Goal: Navigation & Orientation: Find specific page/section

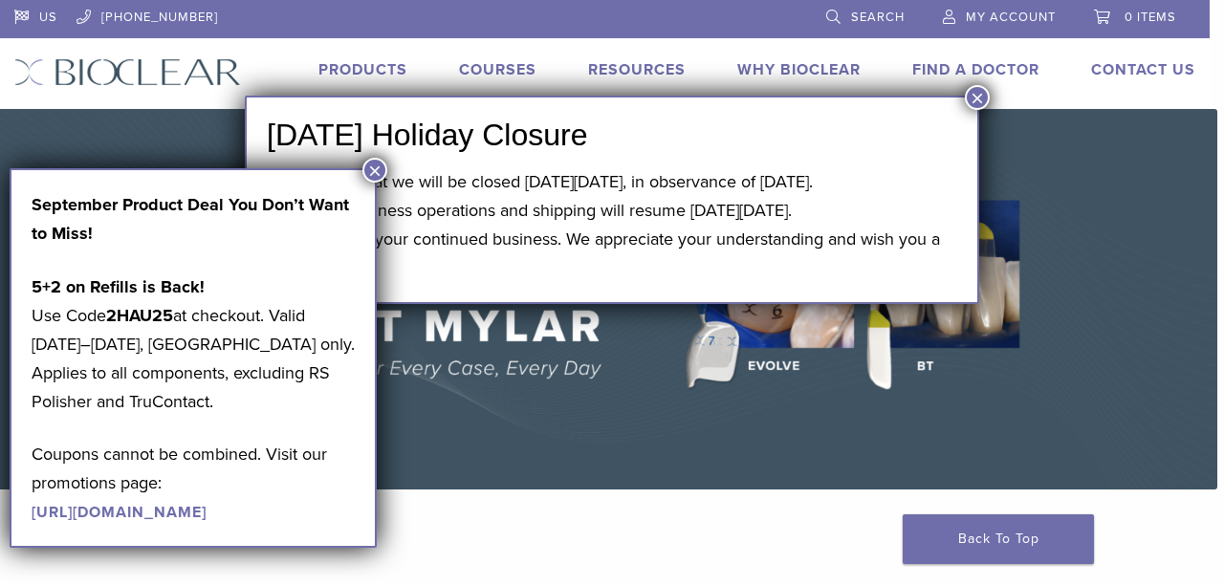
click at [968, 98] on button "×" at bounding box center [977, 97] width 25 height 25
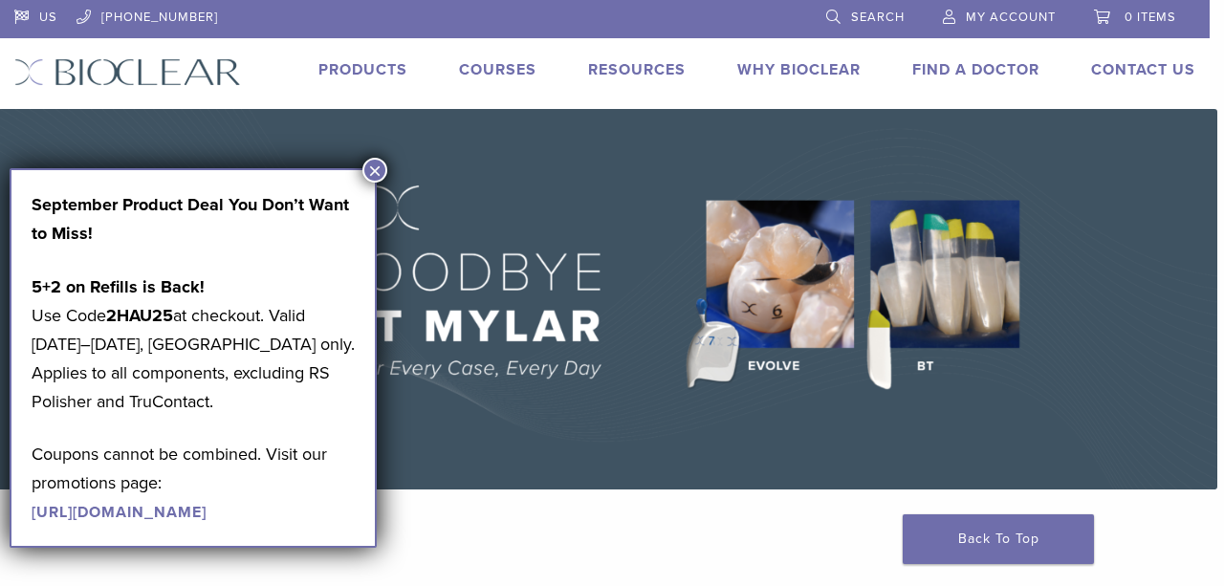
click at [371, 177] on button "×" at bounding box center [374, 170] width 25 height 25
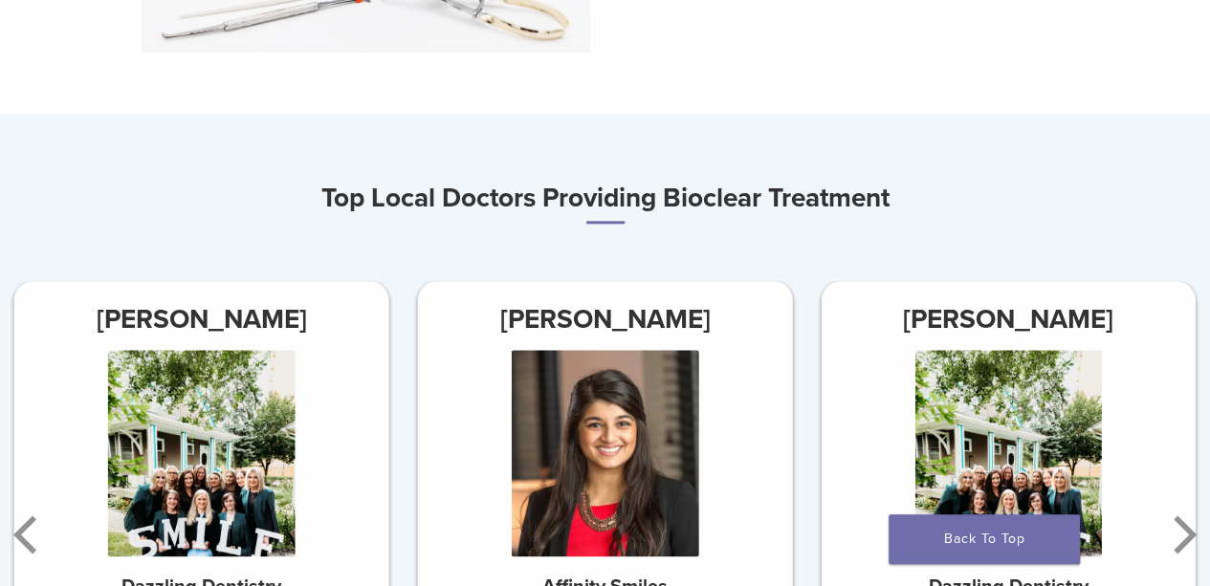
scroll to position [1075, 0]
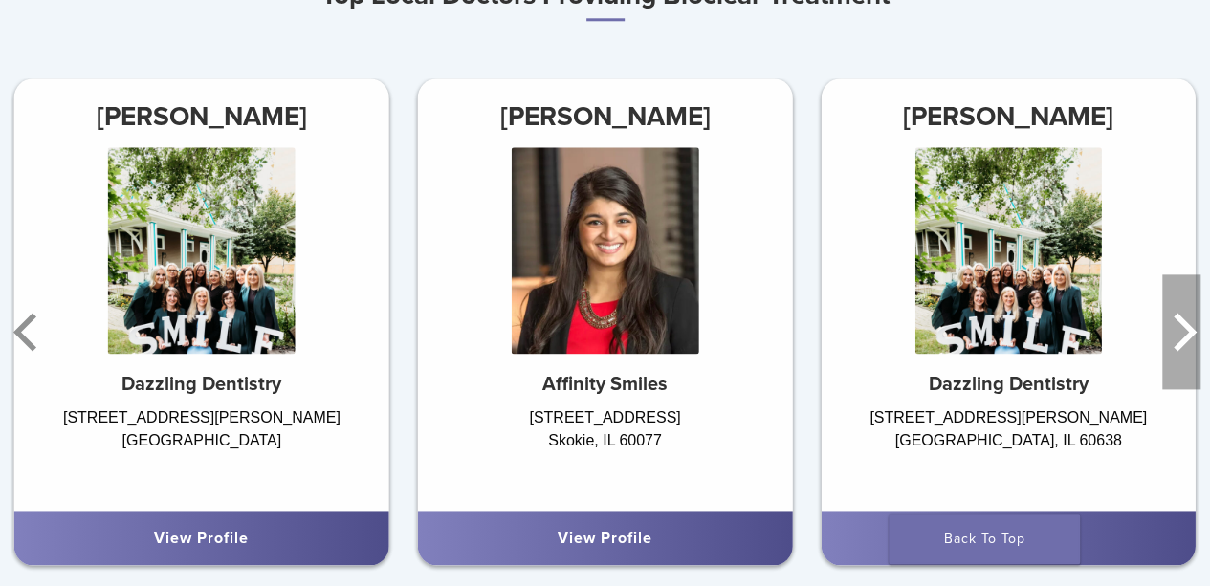
click at [1188, 347] on icon "Next" at bounding box center [1181, 331] width 38 height 115
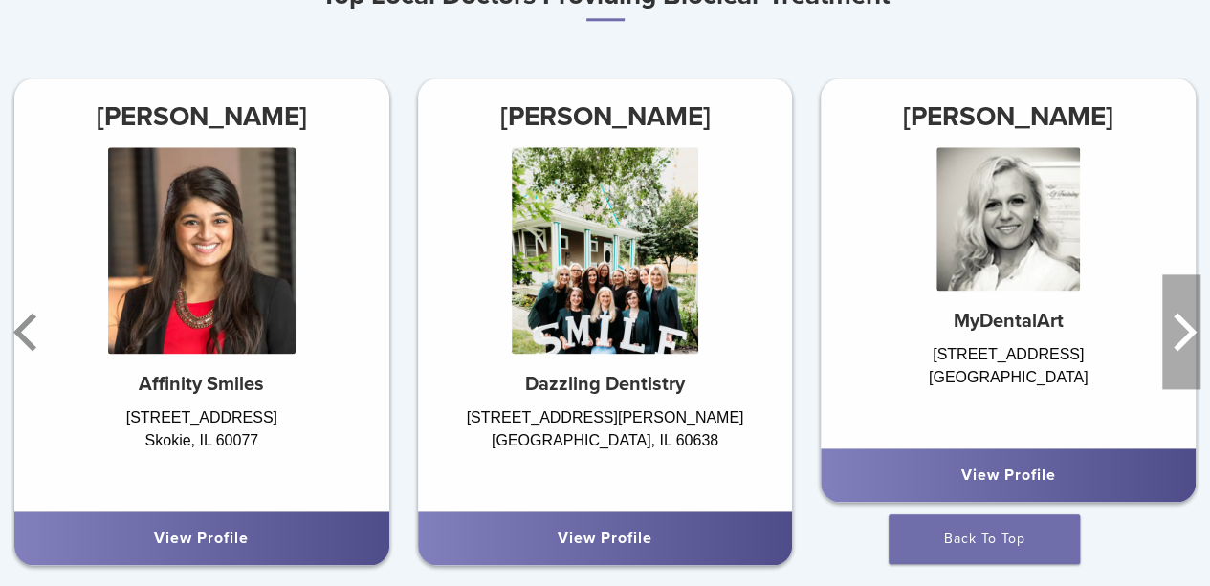
click at [1188, 347] on icon "Next" at bounding box center [1181, 331] width 38 height 115
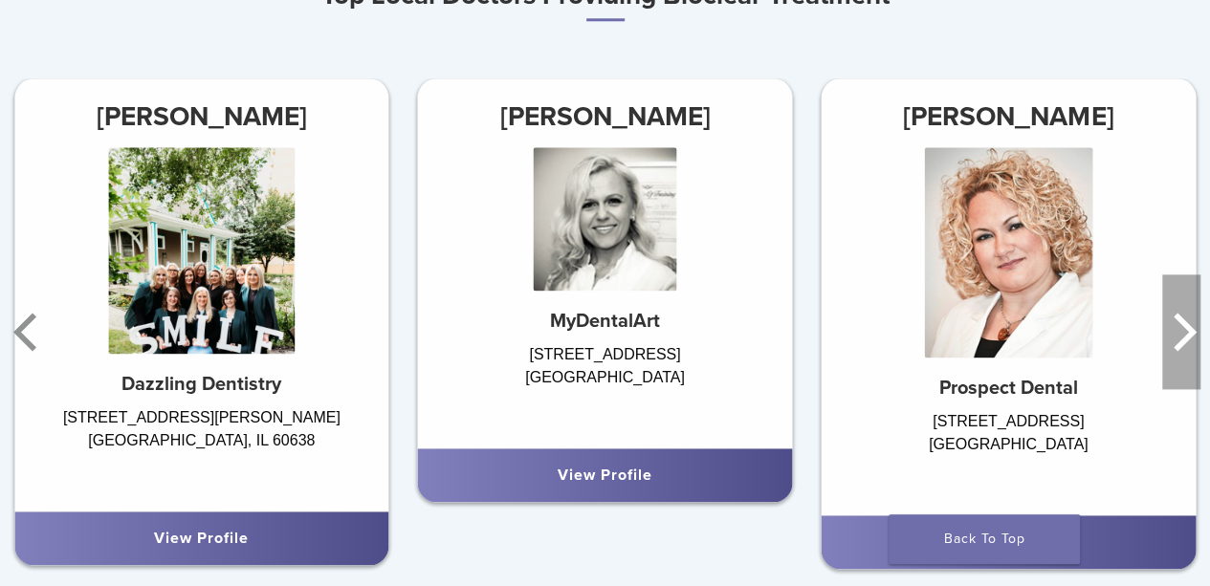
click at [1188, 347] on icon "Next" at bounding box center [1181, 331] width 38 height 115
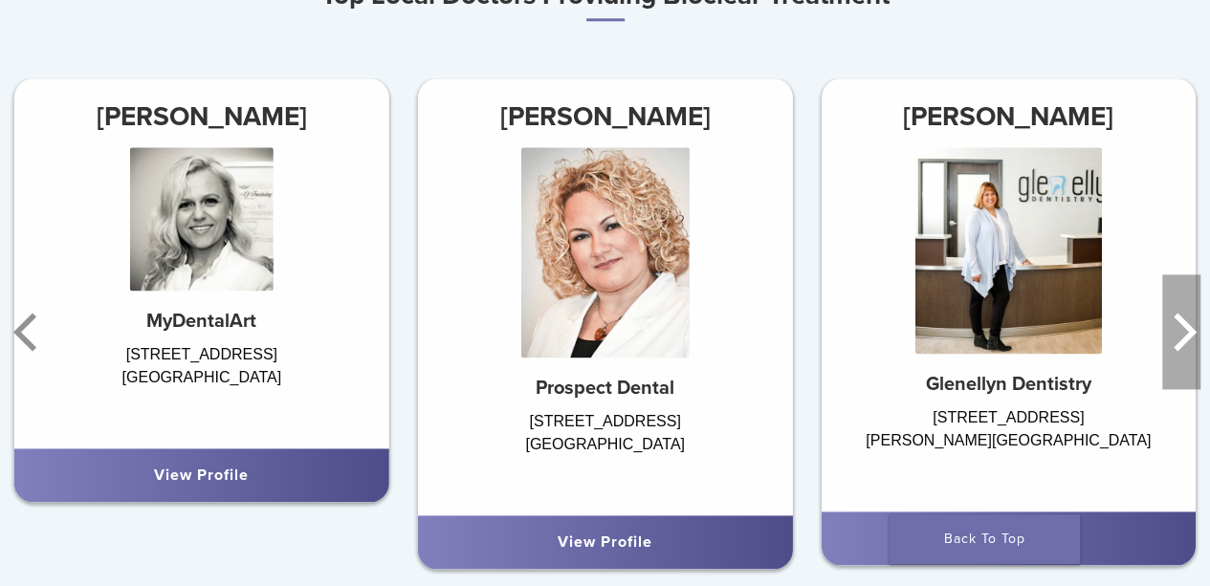
click at [1188, 347] on icon "Next" at bounding box center [1181, 331] width 38 height 115
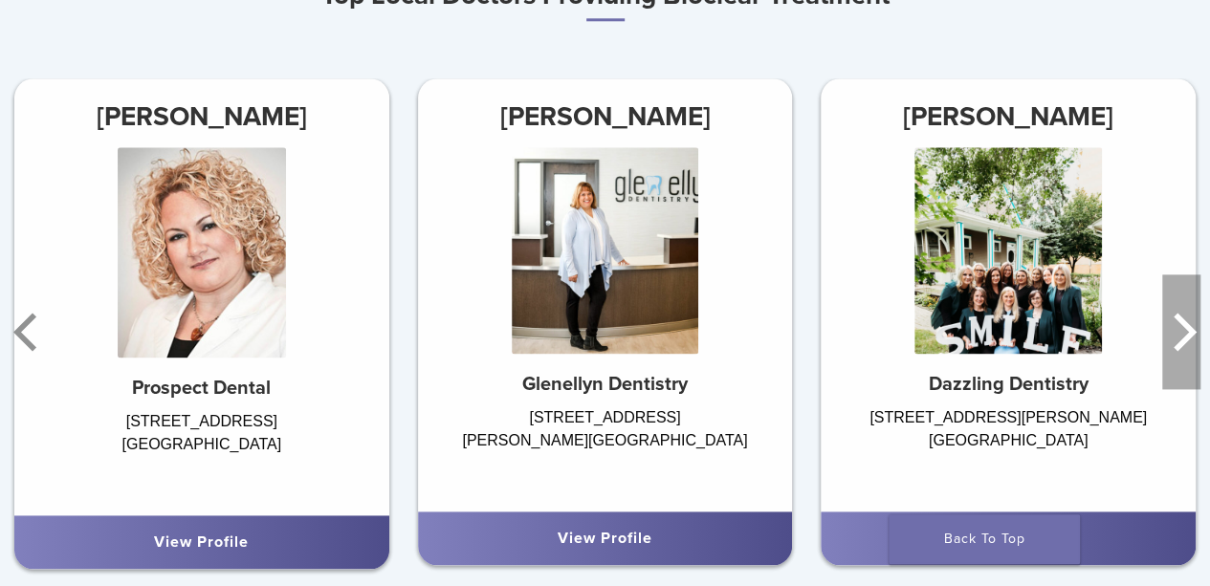
click at [1188, 347] on icon "Next" at bounding box center [1181, 331] width 38 height 115
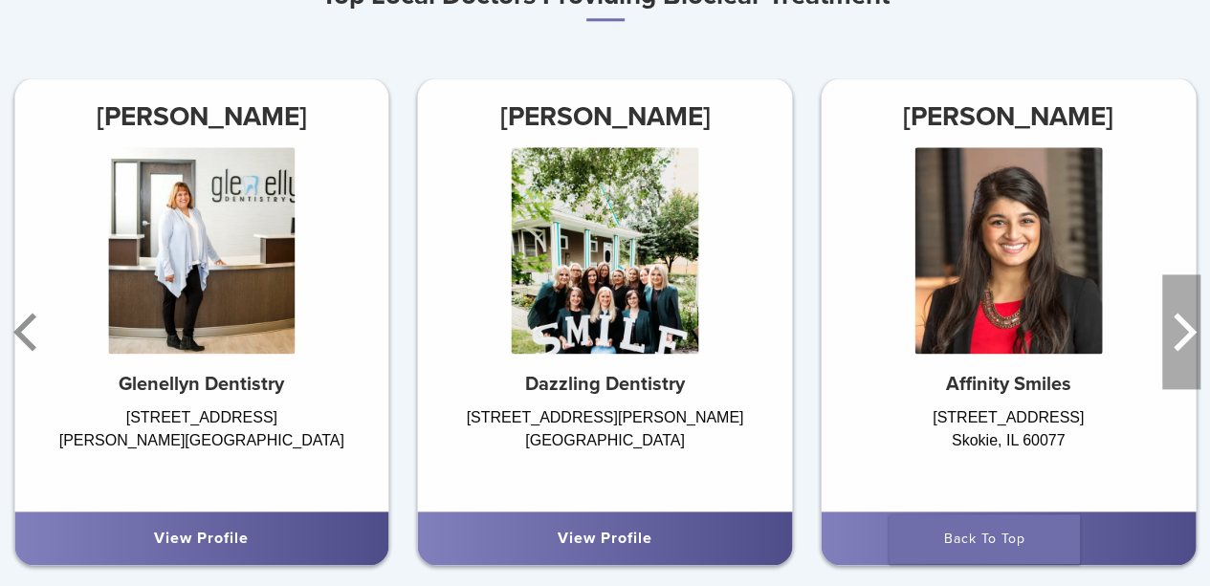
click at [1188, 347] on icon "Next" at bounding box center [1181, 331] width 38 height 115
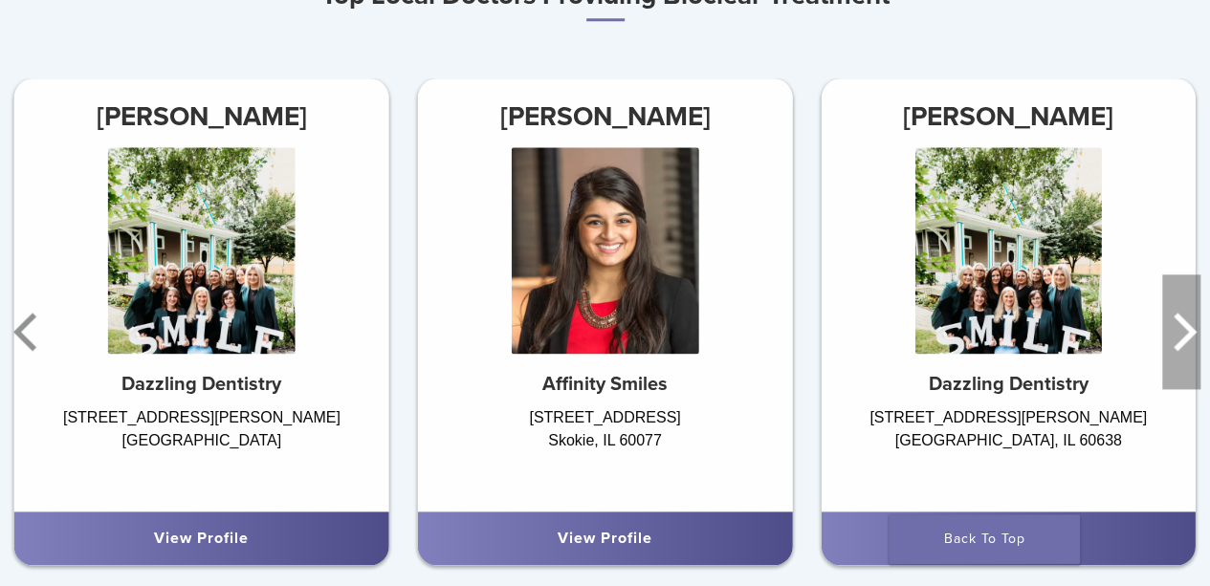
click at [1188, 347] on icon "Next" at bounding box center [1181, 331] width 38 height 115
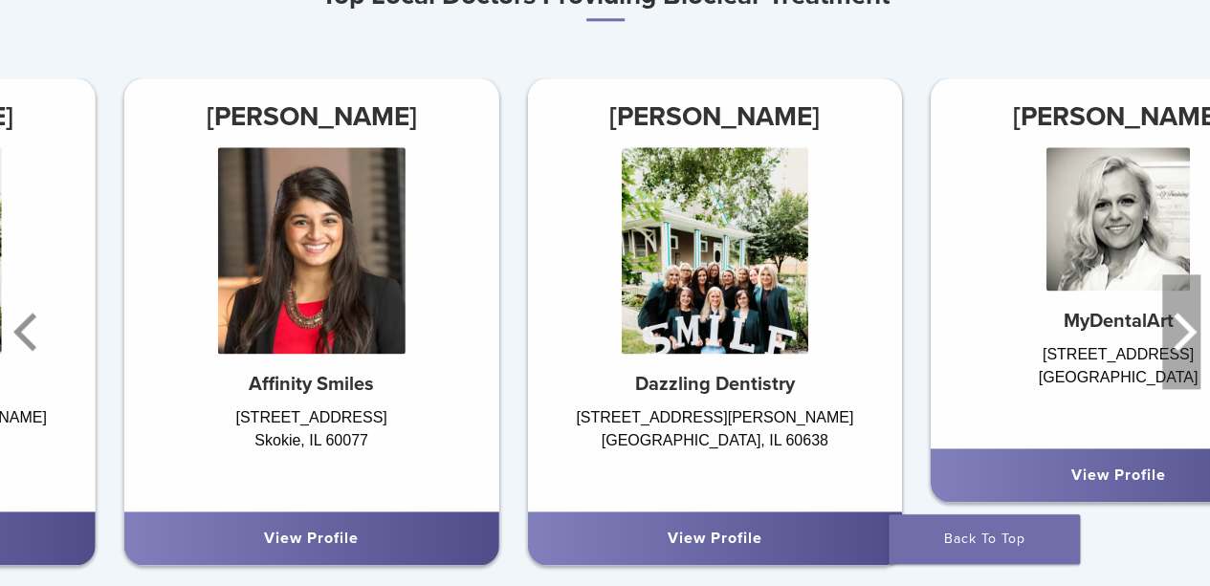
click at [1188, 347] on icon "Next" at bounding box center [1181, 331] width 38 height 115
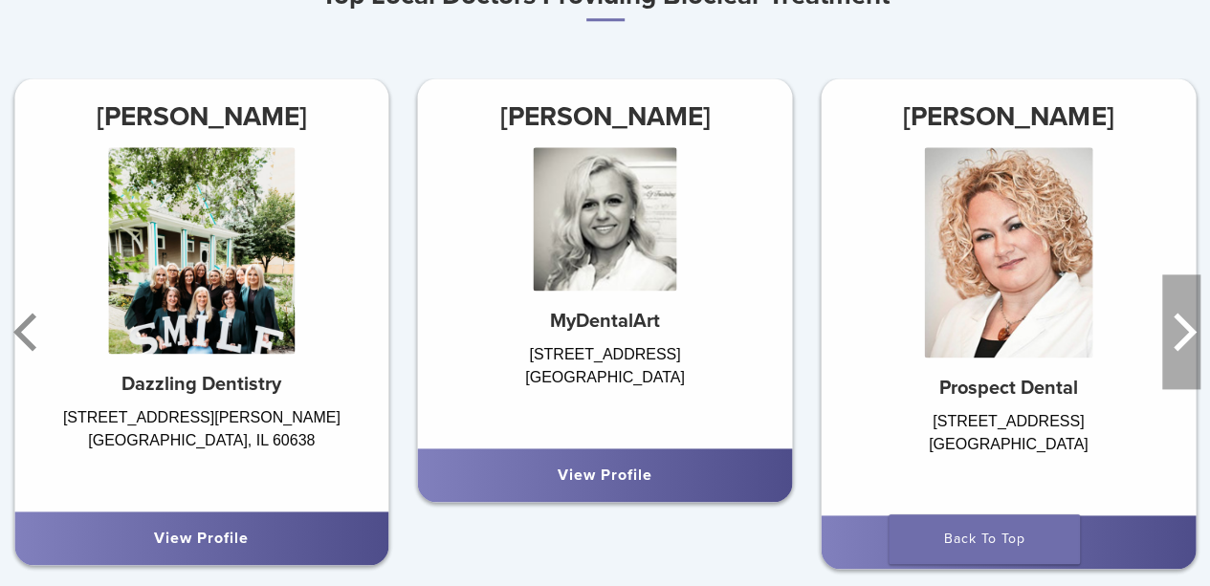
click at [1188, 347] on icon "Next" at bounding box center [1181, 331] width 38 height 115
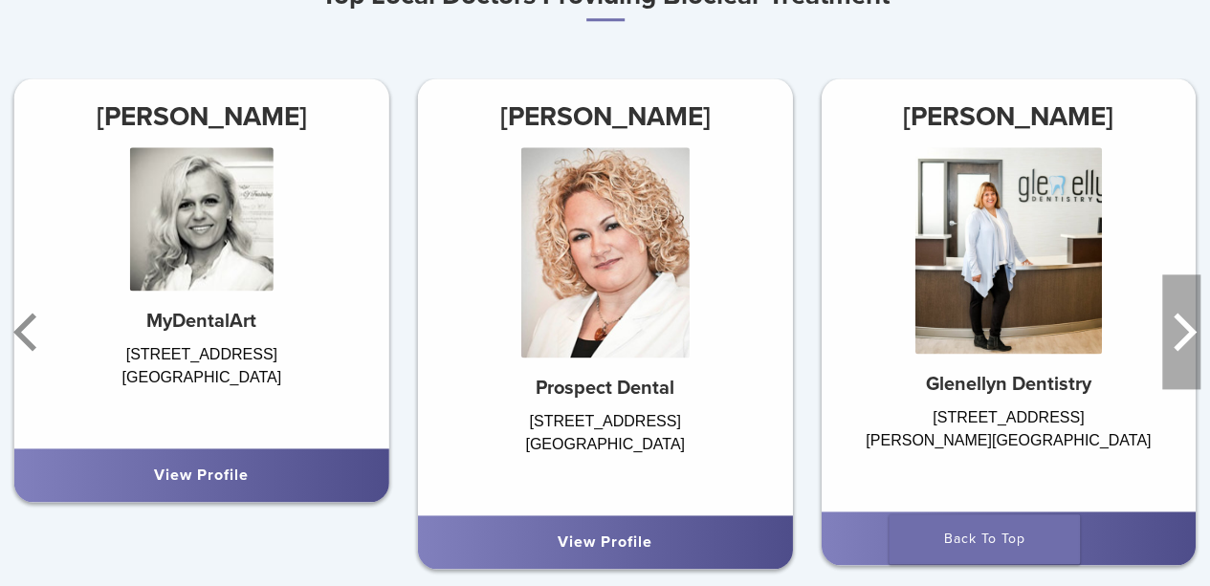
click at [1188, 347] on icon "Next" at bounding box center [1181, 331] width 38 height 115
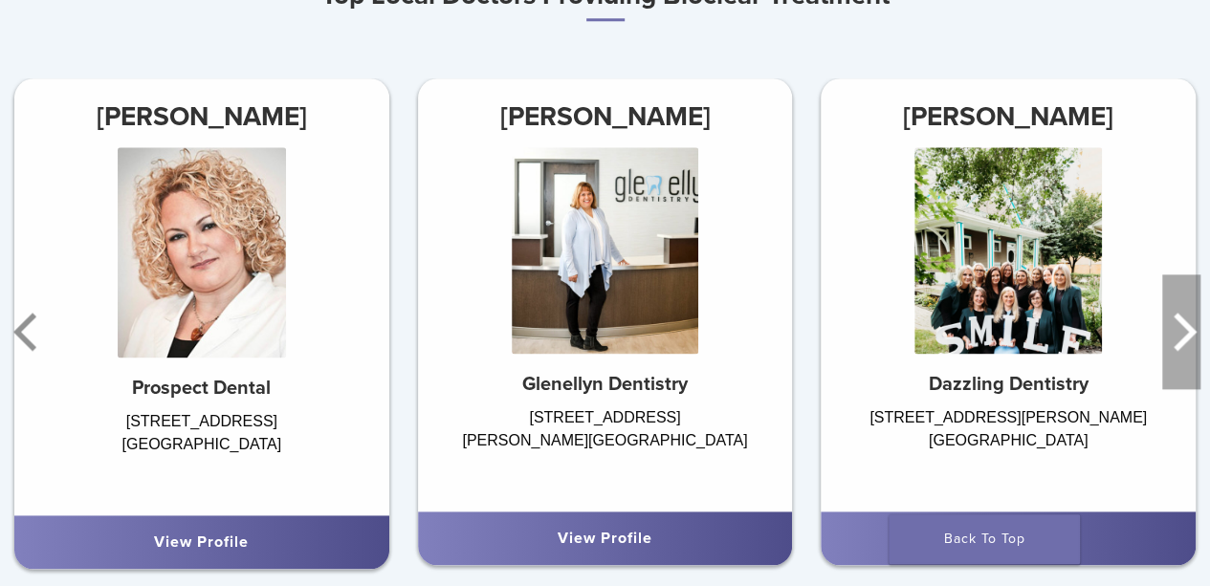
click at [1188, 347] on icon "Next" at bounding box center [1181, 331] width 38 height 115
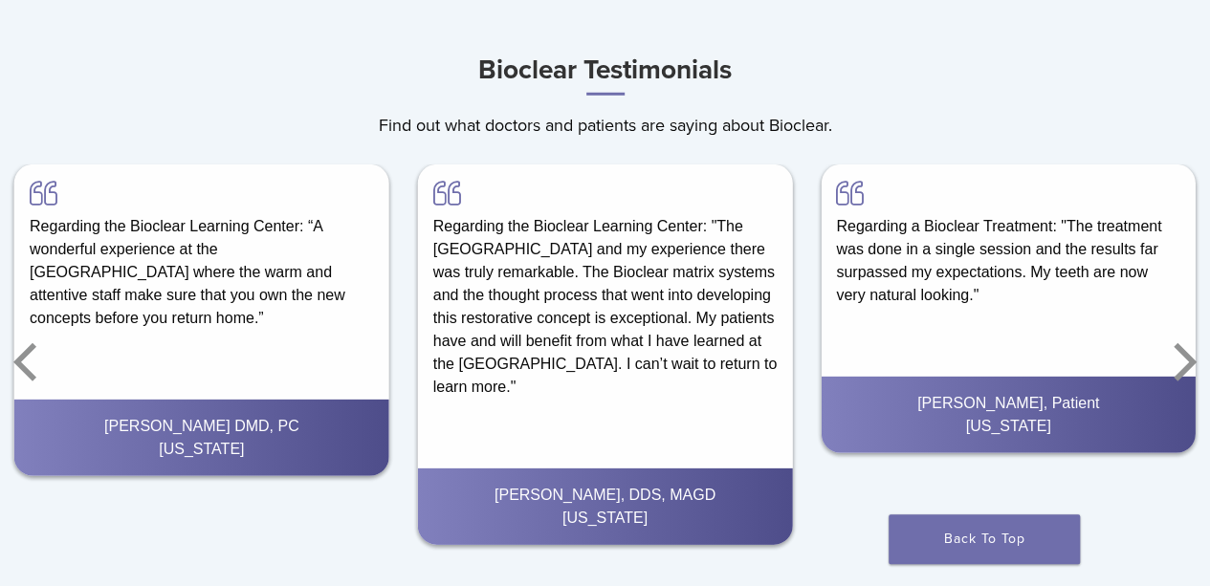
scroll to position [2697, 0]
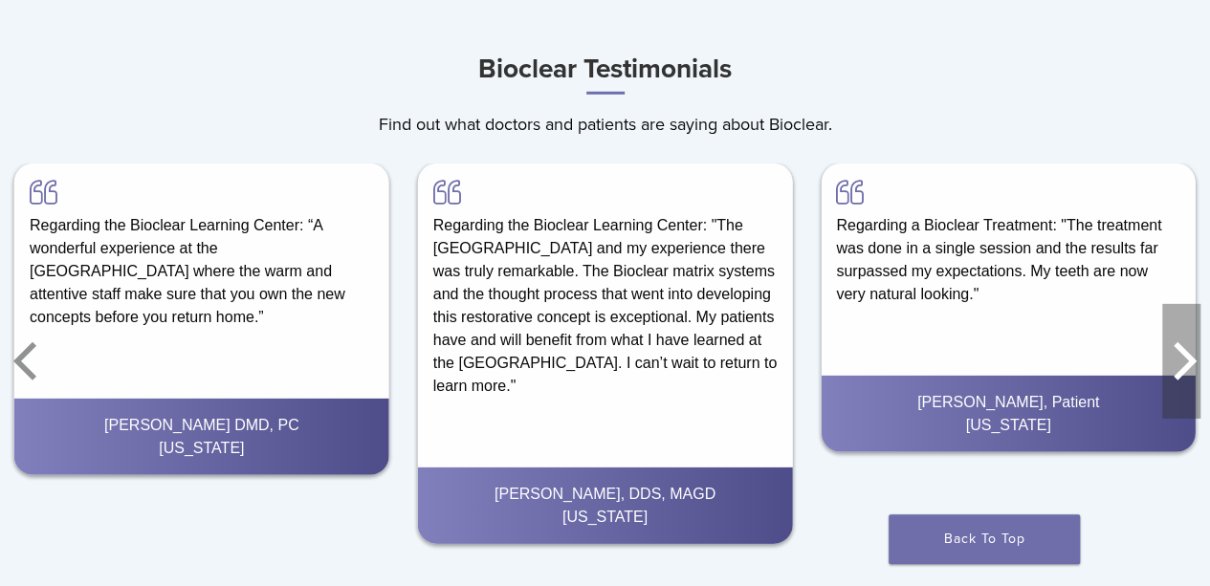
click at [1173, 369] on icon "Next" at bounding box center [1181, 361] width 38 height 115
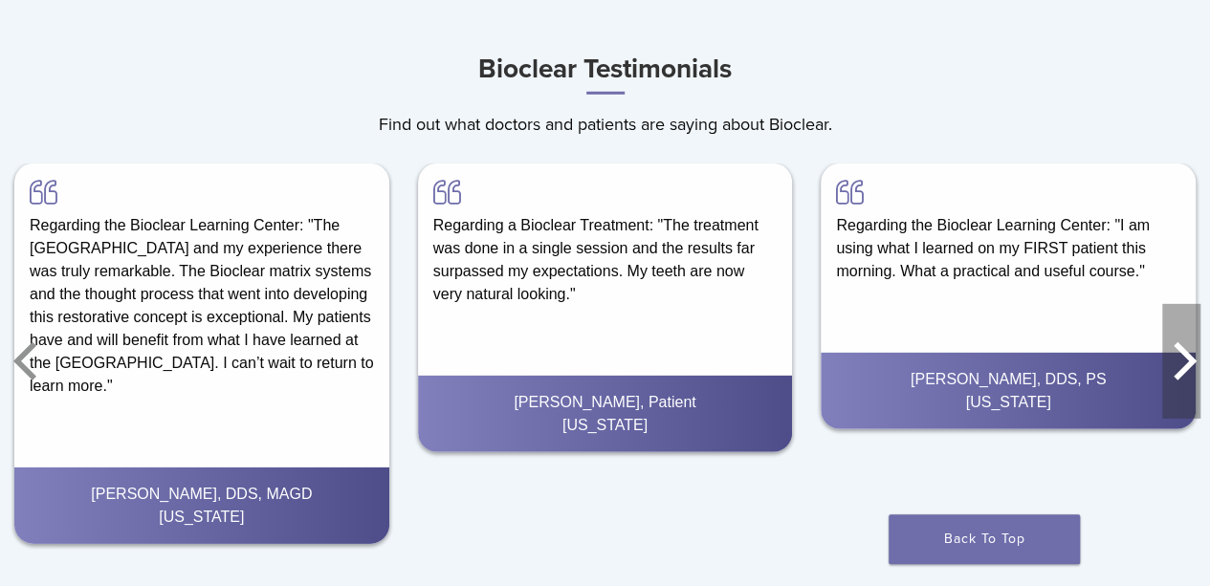
click at [1173, 369] on icon "Next" at bounding box center [1181, 361] width 38 height 115
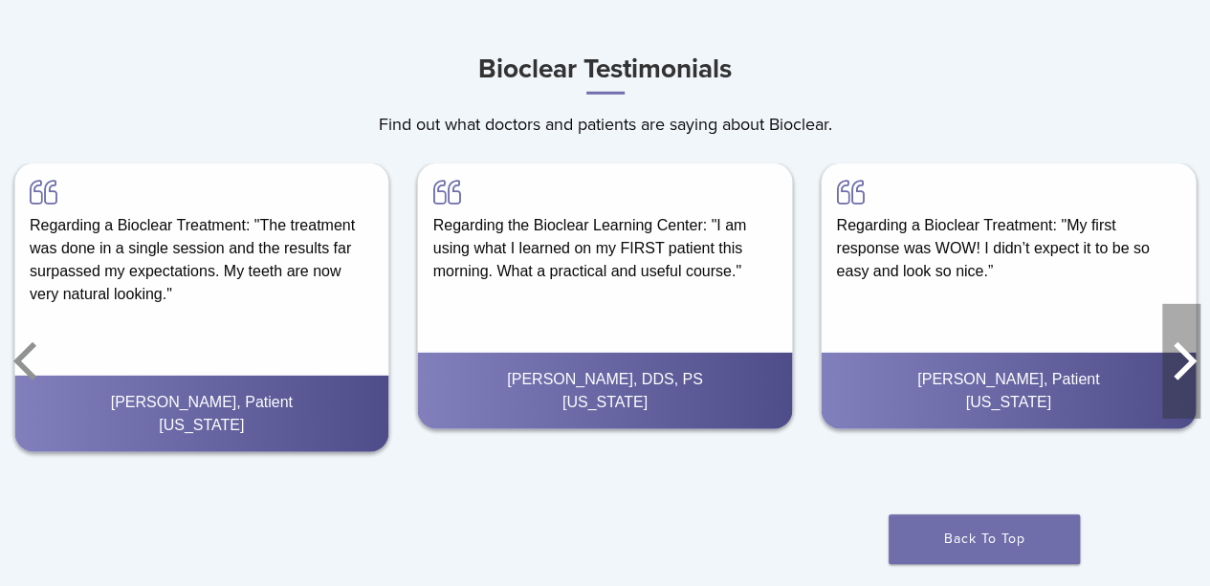
click at [1173, 369] on icon "Next" at bounding box center [1181, 361] width 38 height 115
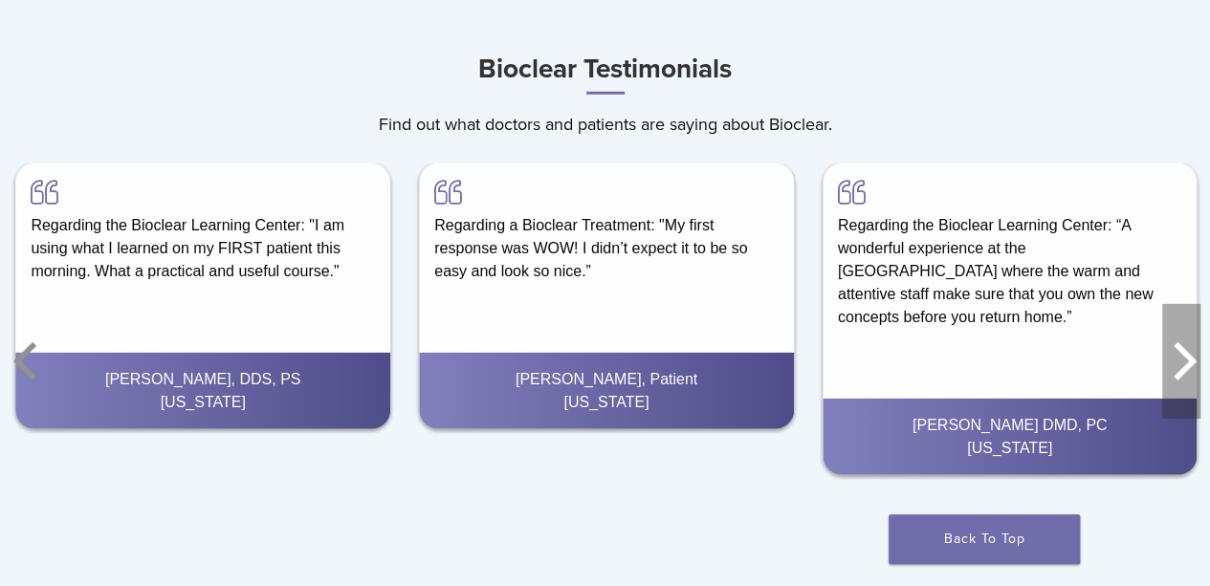
click at [1173, 369] on icon "Next" at bounding box center [1181, 361] width 38 height 115
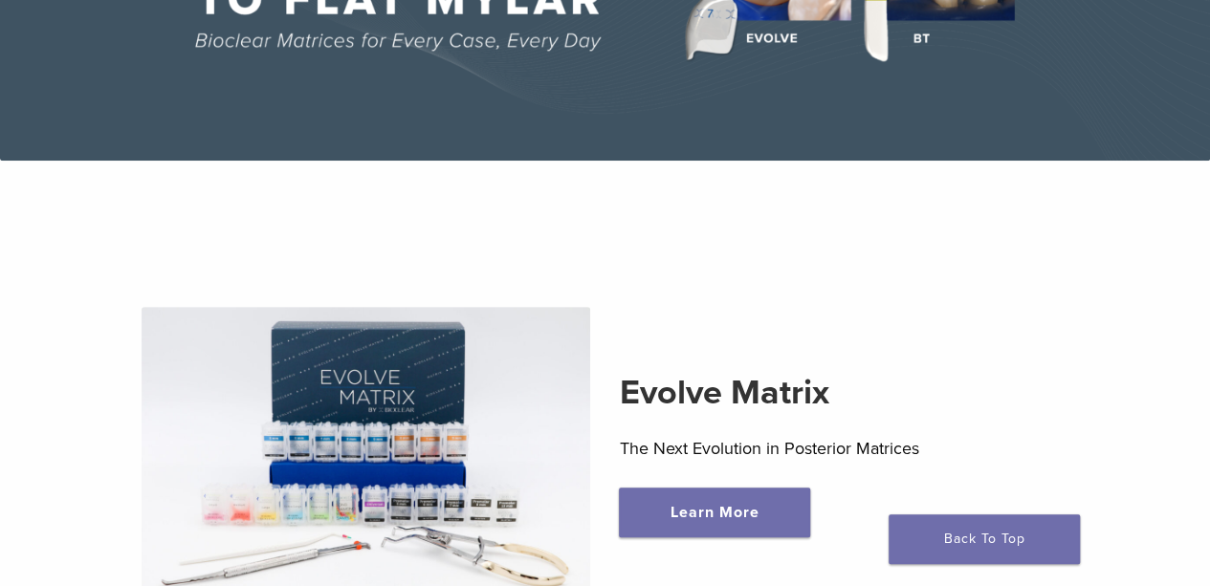
scroll to position [0, 0]
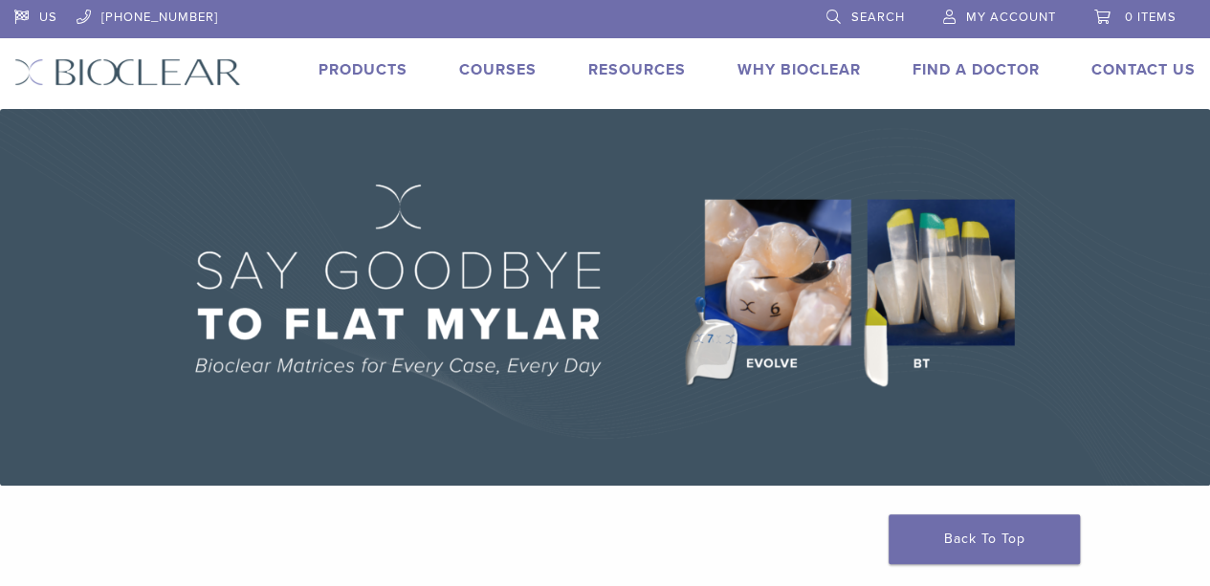
click at [360, 61] on link "Products" at bounding box center [362, 69] width 89 height 19
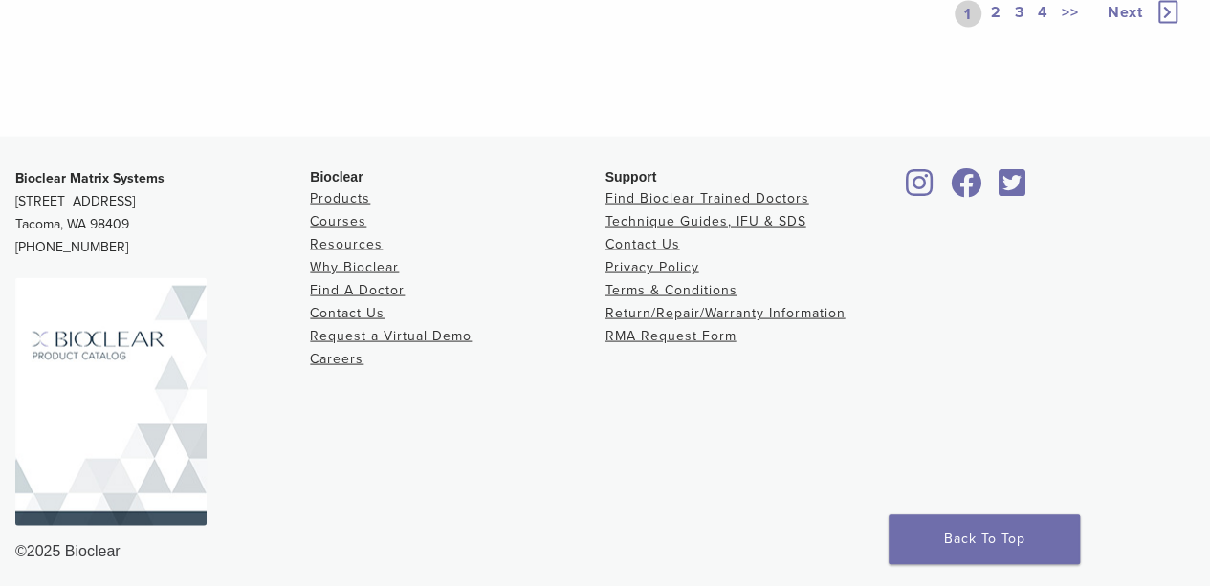
scroll to position [1856, 0]
